Goal: Information Seeking & Learning: Learn about a topic

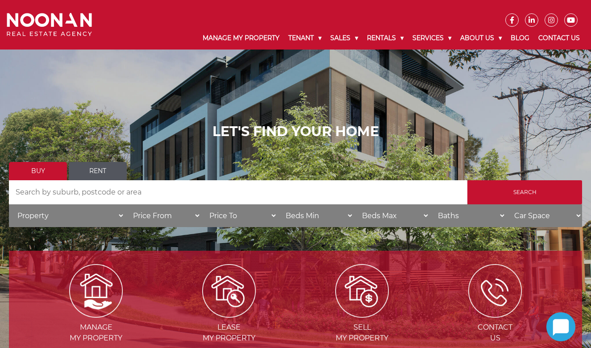
click at [113, 212] on select "Property House [GEOGRAPHIC_DATA] Townhouse Duplex Semi-detached Unit Terrace Ot…" at bounding box center [67, 216] width 116 height 23
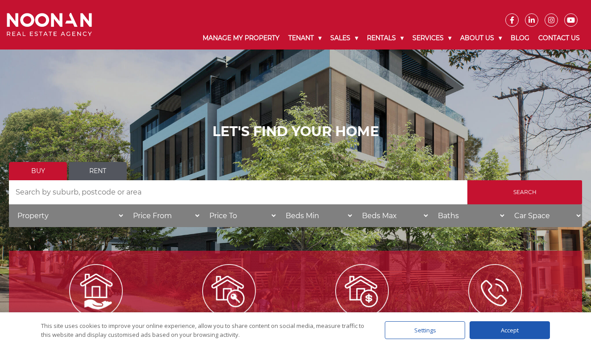
click at [112, 171] on link "Rent" at bounding box center [98, 171] width 58 height 18
click at [146, 199] on input "Search by Address" at bounding box center [238, 192] width 459 height 24
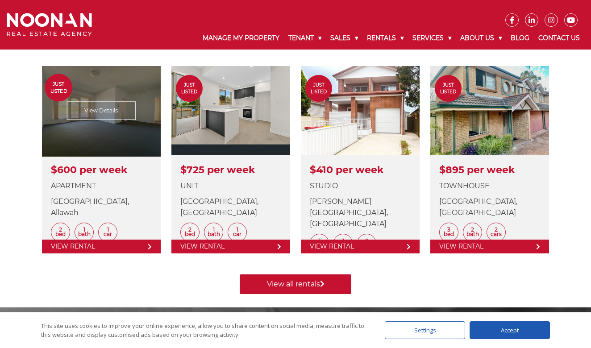
scroll to position [347, 0]
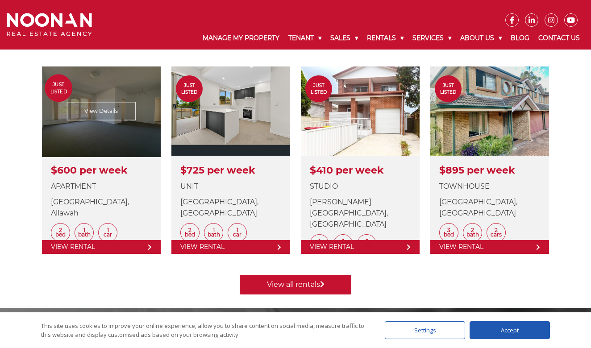
click at [110, 107] on link at bounding box center [101, 161] width 119 height 188
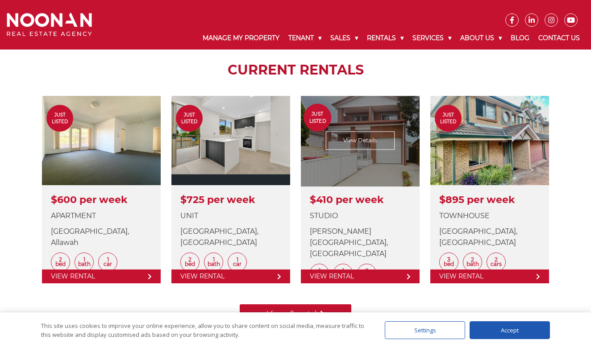
scroll to position [314, 0]
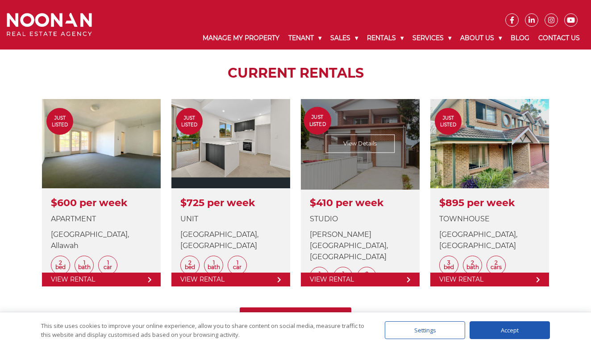
click at [405, 166] on link at bounding box center [360, 193] width 119 height 188
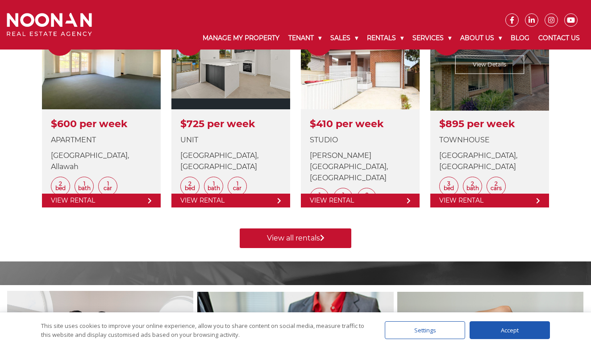
scroll to position [408, 0]
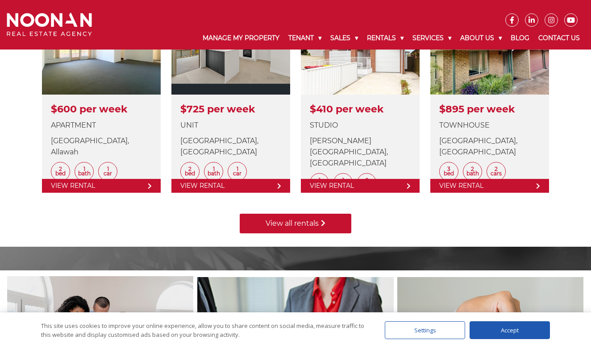
click at [341, 226] on link "View all rentals" at bounding box center [296, 224] width 112 height 20
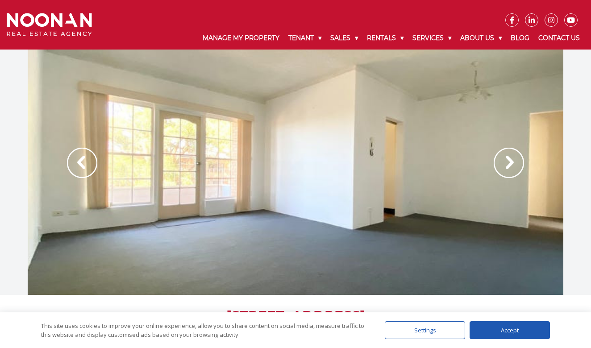
click at [517, 163] on img at bounding box center [509, 163] width 30 height 30
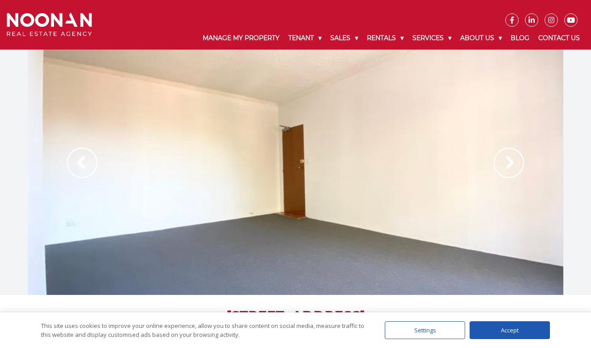
click at [517, 163] on img at bounding box center [509, 163] width 30 height 30
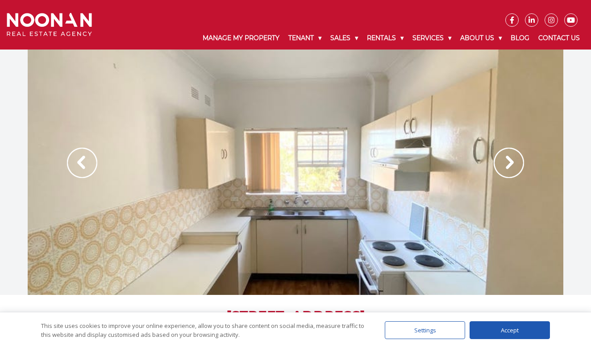
click at [518, 163] on img at bounding box center [509, 163] width 30 height 30
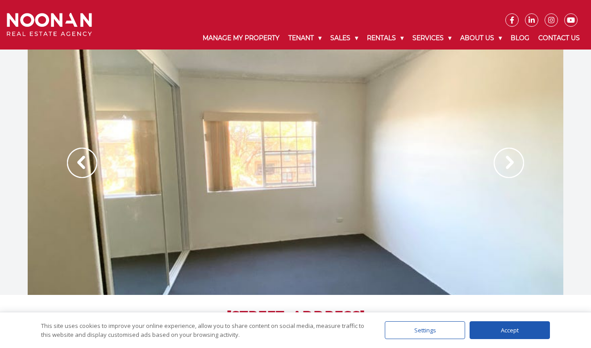
click at [518, 164] on img at bounding box center [509, 163] width 30 height 30
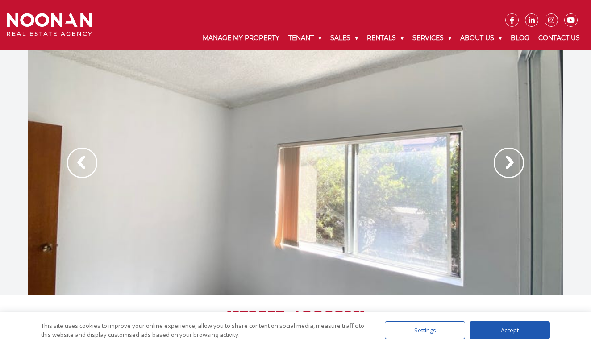
click at [519, 165] on img at bounding box center [509, 163] width 30 height 30
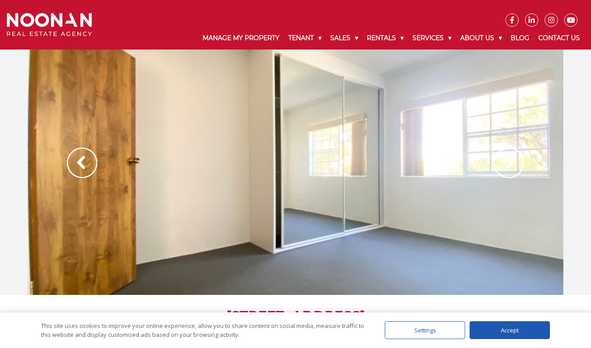
click at [519, 165] on img at bounding box center [509, 163] width 30 height 30
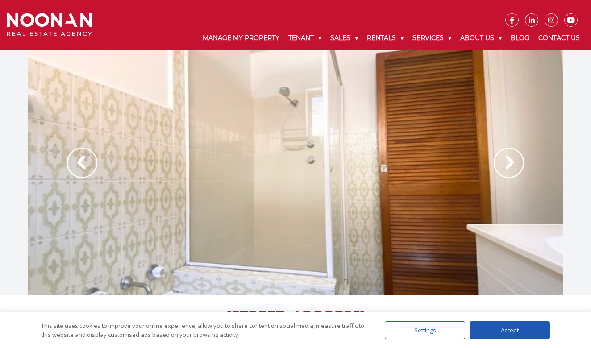
click at [519, 165] on img at bounding box center [509, 163] width 30 height 30
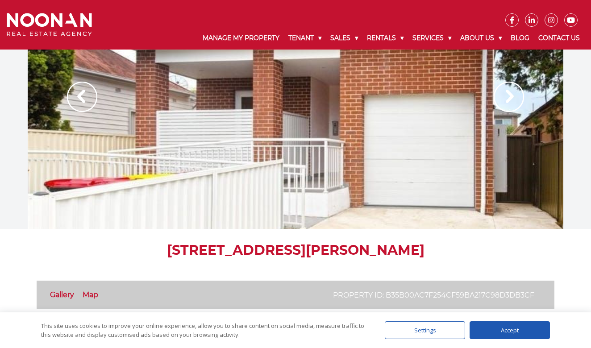
scroll to position [16, 0]
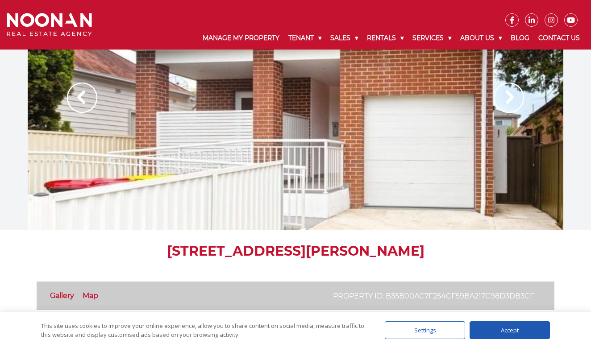
click at [512, 103] on img at bounding box center [509, 98] width 30 height 30
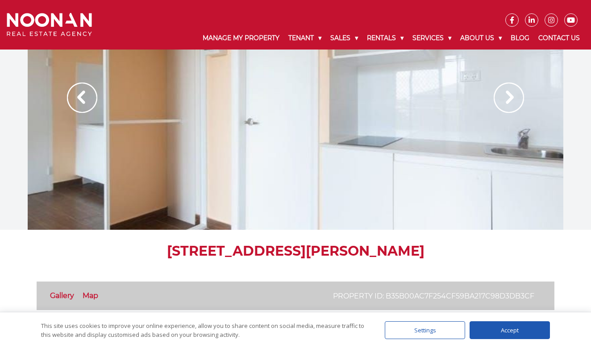
click at [469, 147] on div at bounding box center [296, 107] width 536 height 246
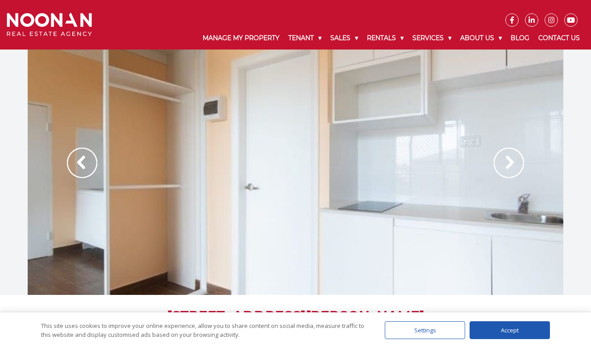
scroll to position [0, 0]
click at [514, 169] on img at bounding box center [509, 163] width 30 height 30
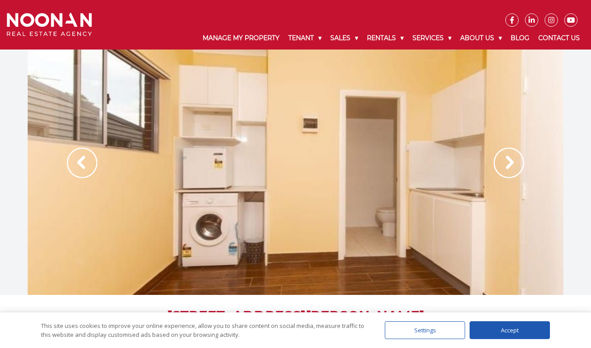
click at [514, 167] on img at bounding box center [509, 163] width 30 height 30
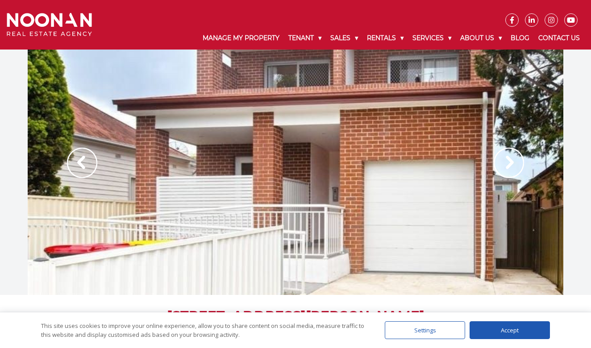
click at [514, 167] on img at bounding box center [509, 163] width 30 height 30
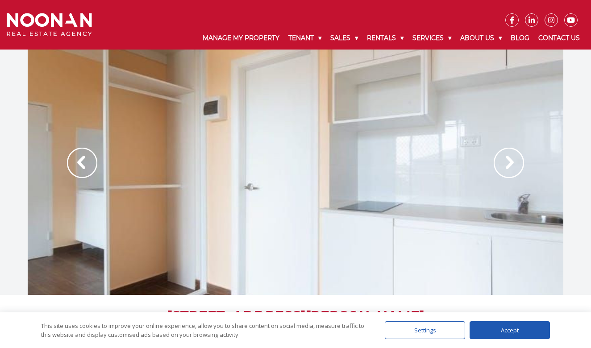
click at [514, 167] on img at bounding box center [509, 163] width 30 height 30
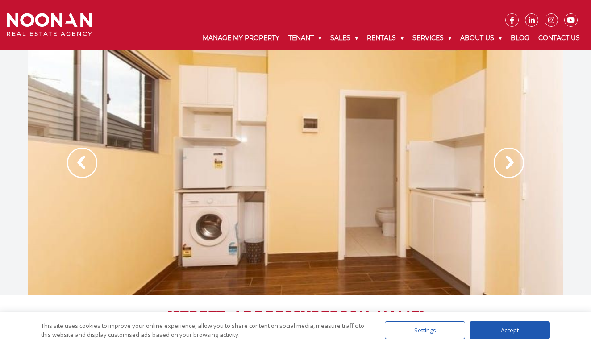
click at [514, 167] on img at bounding box center [509, 163] width 30 height 30
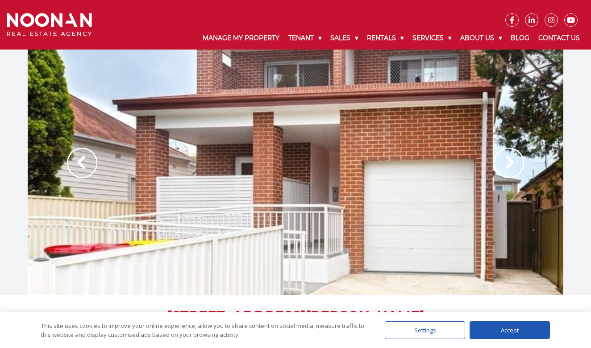
click at [514, 167] on img at bounding box center [509, 163] width 30 height 30
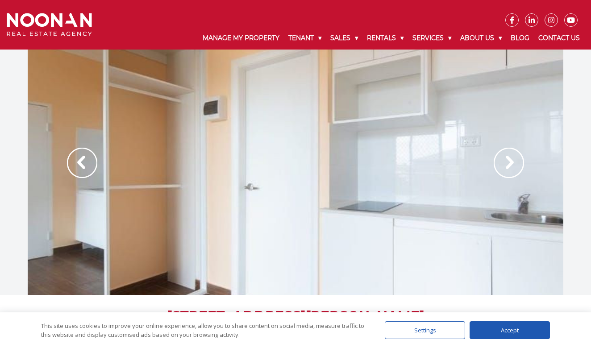
click at [514, 167] on img at bounding box center [509, 163] width 30 height 30
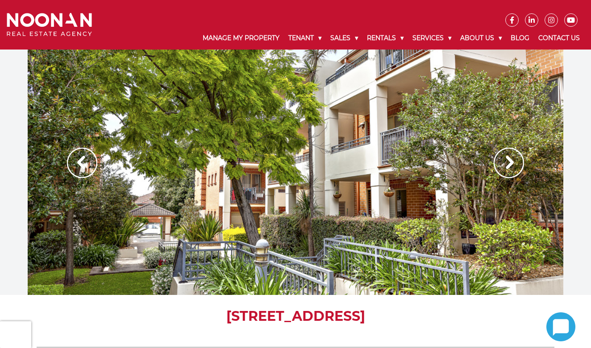
click at [509, 160] on img at bounding box center [509, 163] width 30 height 30
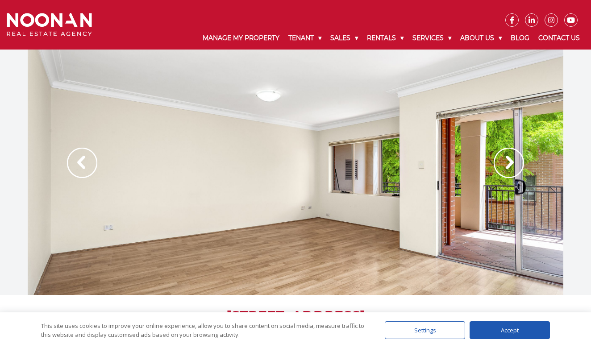
click at [509, 160] on img at bounding box center [509, 163] width 30 height 30
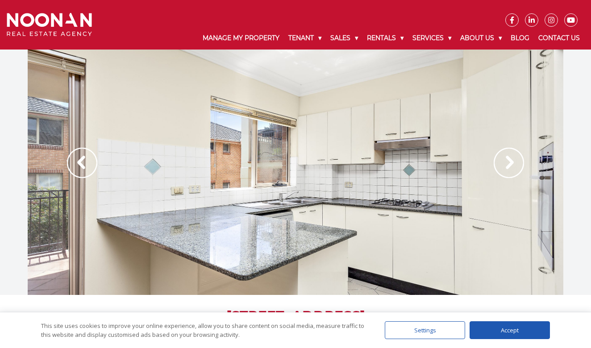
click at [509, 160] on img at bounding box center [509, 163] width 30 height 30
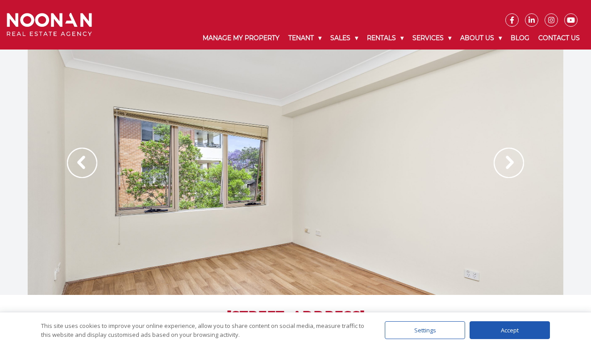
click at [509, 160] on img at bounding box center [509, 163] width 30 height 30
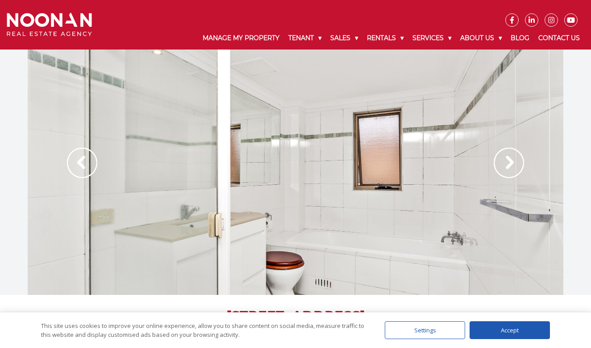
click at [509, 160] on img at bounding box center [509, 163] width 30 height 30
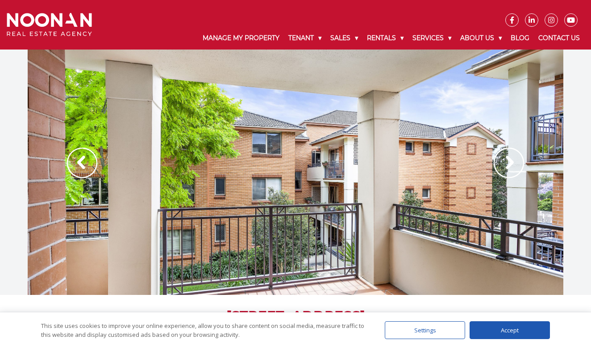
click at [509, 160] on img at bounding box center [509, 163] width 30 height 30
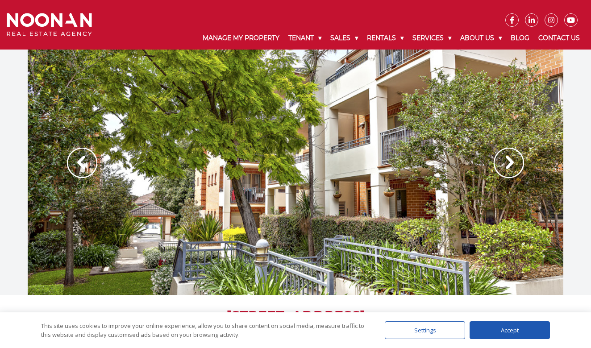
click at [509, 160] on img at bounding box center [509, 163] width 30 height 30
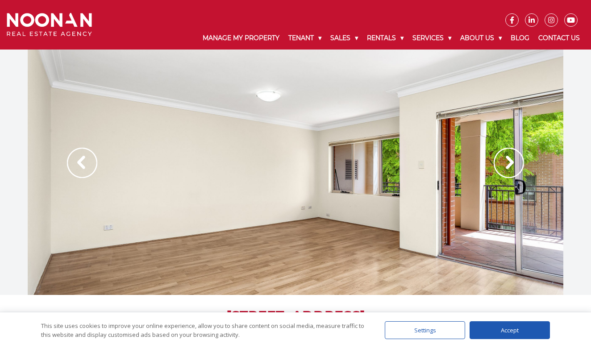
click at [509, 160] on img at bounding box center [509, 163] width 30 height 30
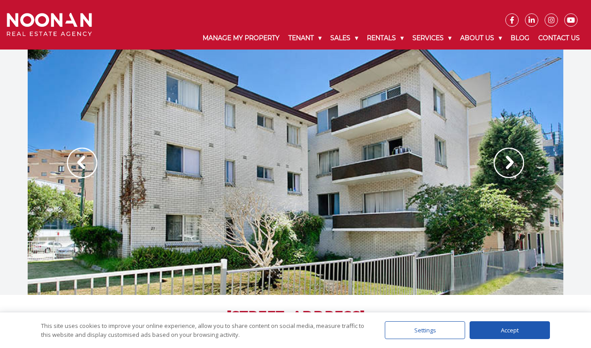
click at [515, 165] on img at bounding box center [509, 163] width 30 height 30
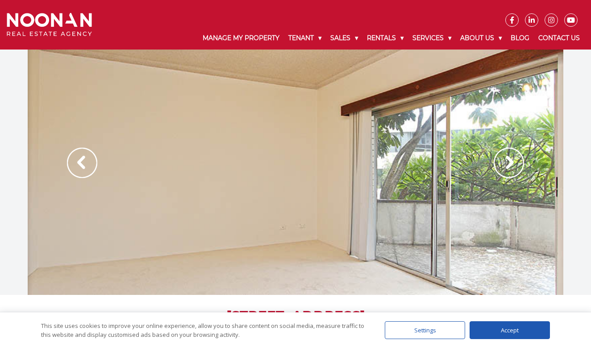
click at [515, 165] on img at bounding box center [509, 163] width 30 height 30
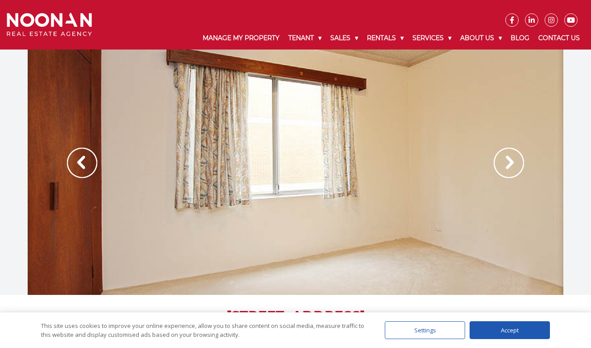
click at [515, 165] on img at bounding box center [509, 163] width 30 height 30
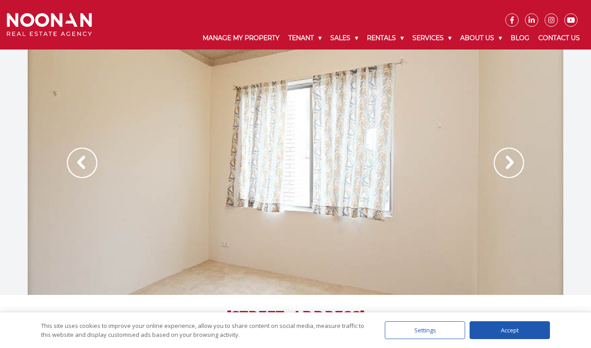
click at [517, 164] on img at bounding box center [509, 163] width 30 height 30
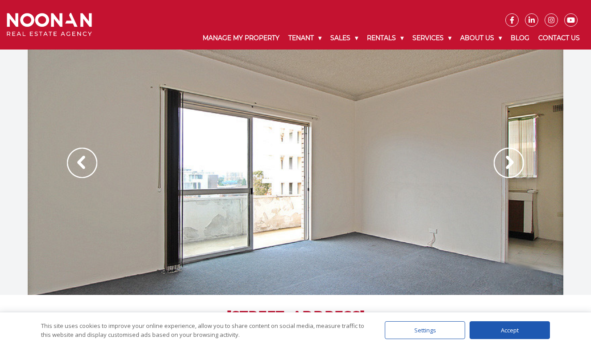
click at [518, 164] on img at bounding box center [509, 163] width 30 height 30
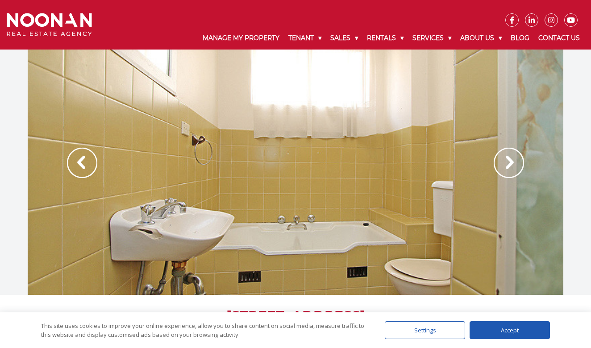
click at [518, 163] on img at bounding box center [509, 163] width 30 height 30
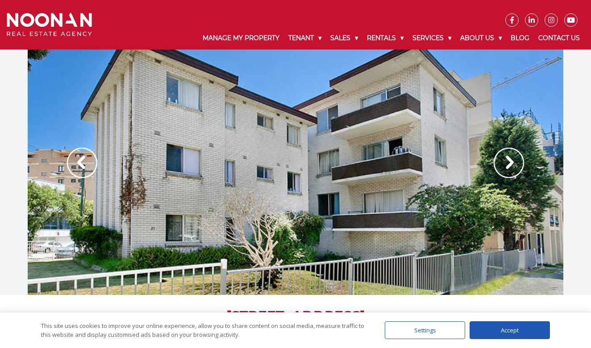
click at [518, 163] on img at bounding box center [509, 163] width 30 height 30
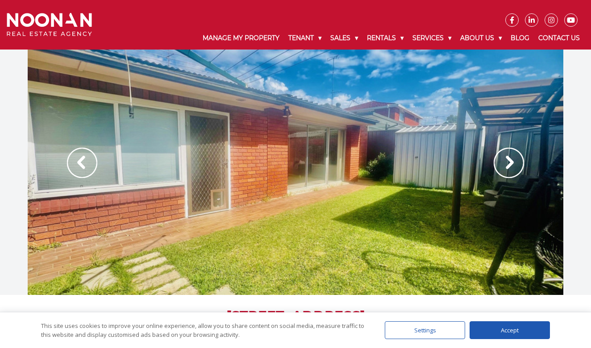
click at [504, 165] on img at bounding box center [509, 163] width 30 height 30
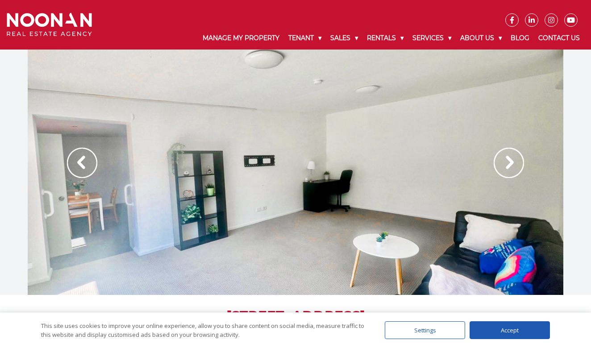
click at [504, 164] on img at bounding box center [509, 163] width 30 height 30
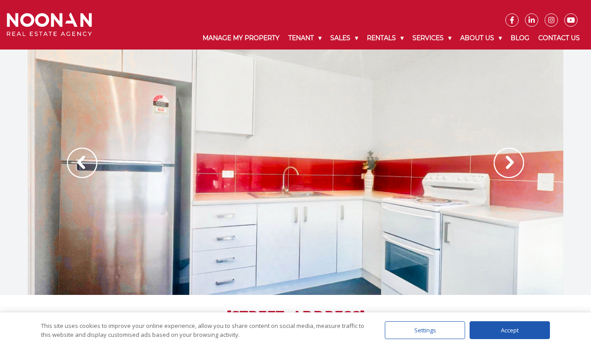
click at [504, 164] on img at bounding box center [509, 163] width 30 height 30
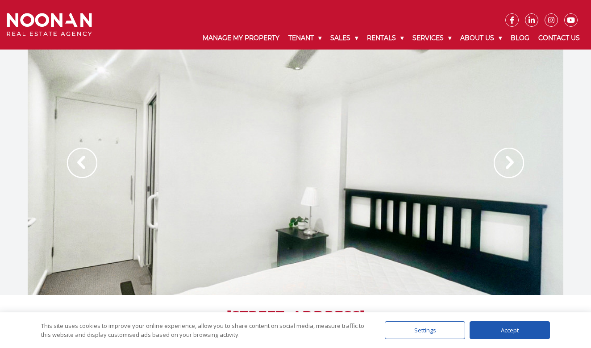
click at [504, 164] on img at bounding box center [509, 163] width 30 height 30
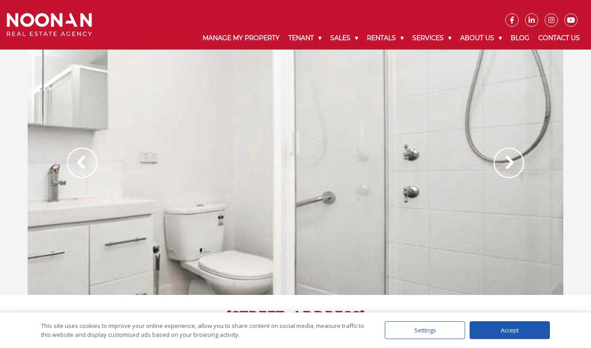
click at [504, 164] on img at bounding box center [509, 163] width 30 height 30
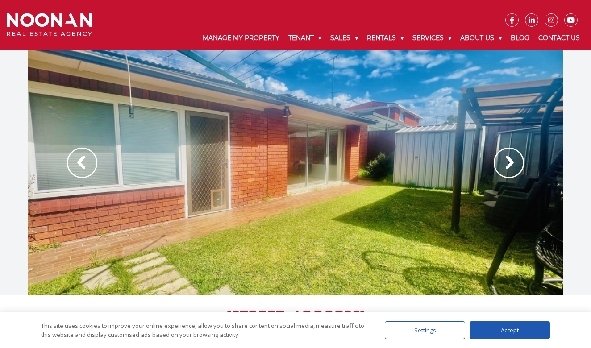
click at [504, 164] on img at bounding box center [509, 163] width 30 height 30
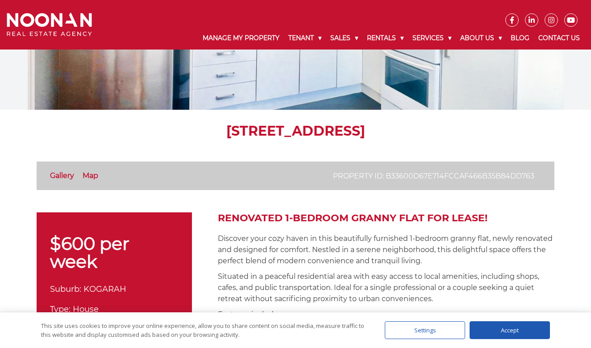
scroll to position [136, 0]
drag, startPoint x: 142, startPoint y: 129, endPoint x: 454, endPoint y: 128, distance: 312.1
click at [454, 128] on h1 "[STREET_ADDRESS]" at bounding box center [296, 131] width 518 height 16
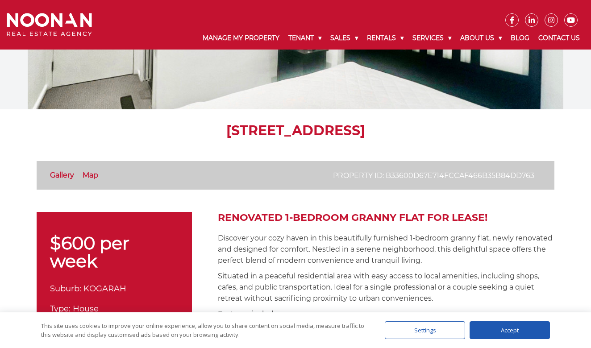
copy h1 "[STREET_ADDRESS]"
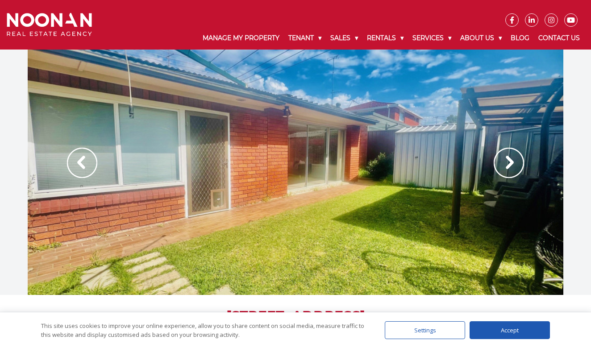
scroll to position [0, 0]
click at [506, 164] on img at bounding box center [509, 163] width 30 height 30
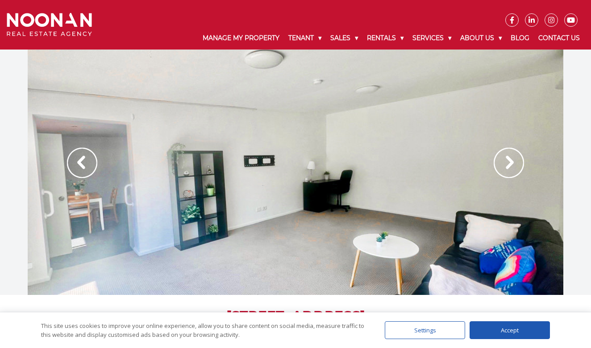
click at [506, 164] on img at bounding box center [509, 163] width 30 height 30
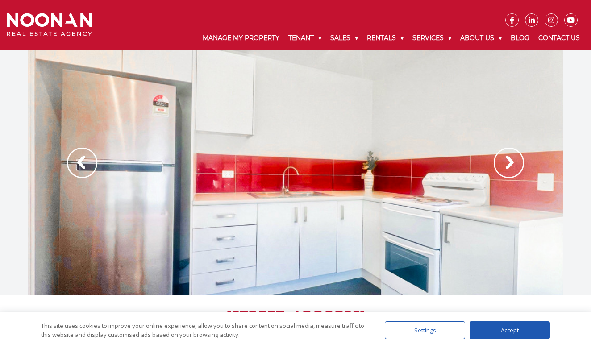
click at [506, 164] on img at bounding box center [509, 163] width 30 height 30
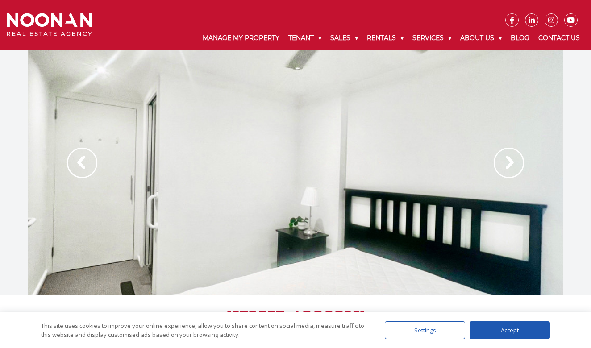
click at [506, 164] on img at bounding box center [509, 163] width 30 height 30
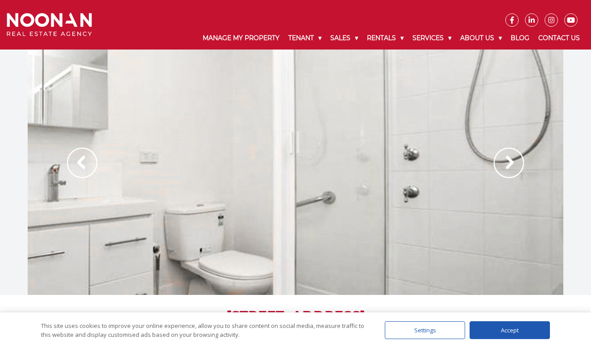
click at [506, 164] on img at bounding box center [509, 163] width 30 height 30
